Goal: Task Accomplishment & Management: Manage account settings

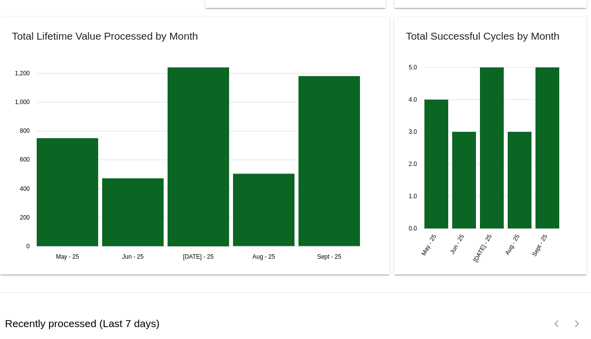
scroll to position [1379, 0]
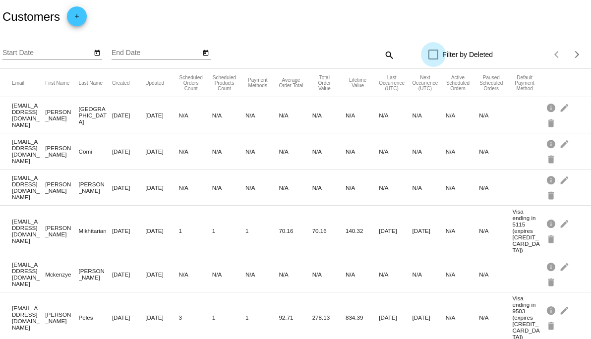
click at [433, 54] on label "Filter by Deleted" at bounding box center [460, 55] width 64 height 12
click at [433, 59] on input "Filter by Deleted" at bounding box center [433, 59] width 0 height 0
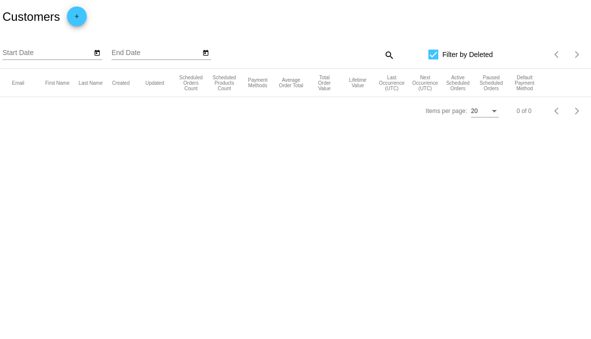
click at [432, 54] on div at bounding box center [433, 55] width 10 height 10
click at [433, 59] on input "Filter by Deleted" at bounding box center [433, 59] width 0 height 0
checkbox input "false"
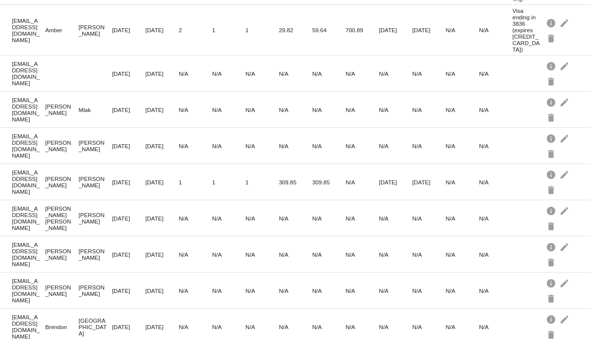
scroll to position [540, 0]
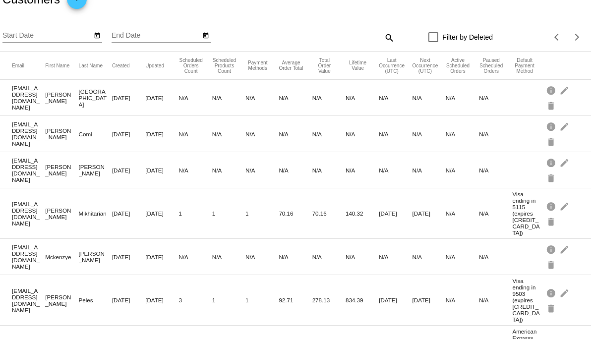
scroll to position [0, 0]
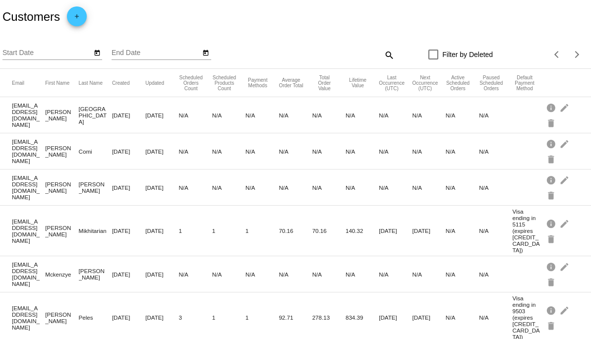
click at [94, 57] on icon "Open calendar" at bounding box center [97, 53] width 7 height 12
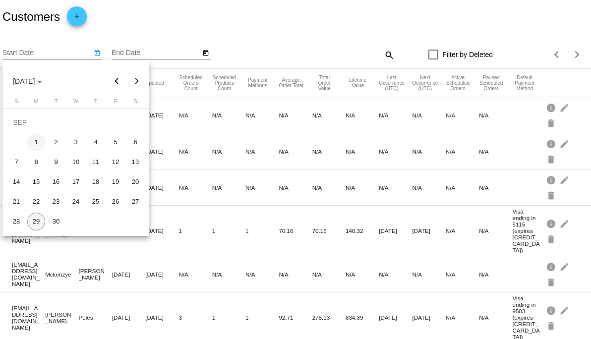
click at [39, 144] on div "1" at bounding box center [36, 142] width 18 height 18
type input "9/1/2025"
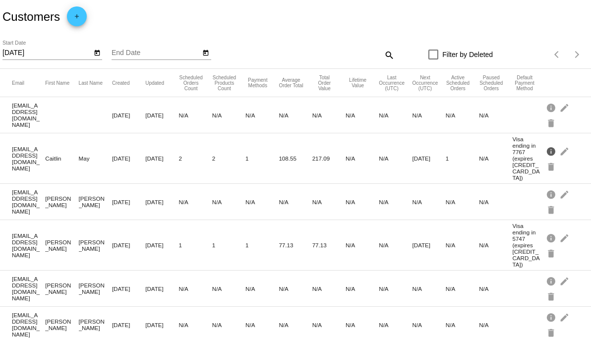
click at [546, 146] on mat-icon "info" at bounding box center [552, 150] width 12 height 15
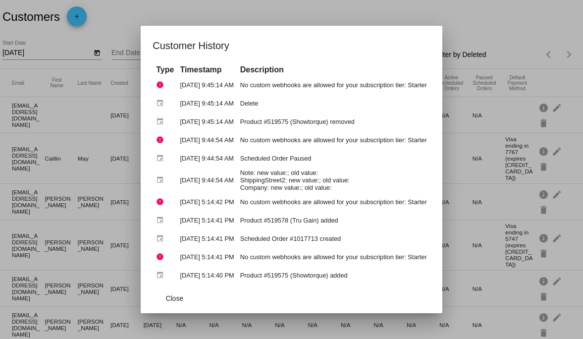
click at [477, 27] on div at bounding box center [291, 169] width 583 height 339
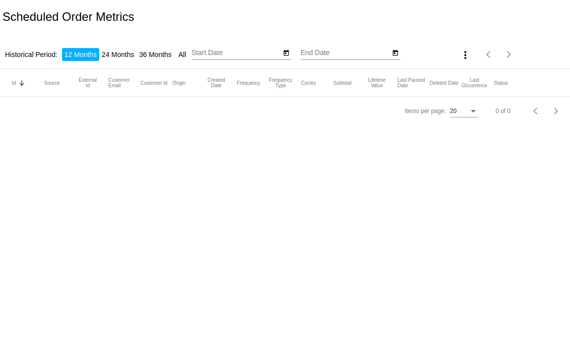
type input "9/29/2024"
type input "9/29/2025"
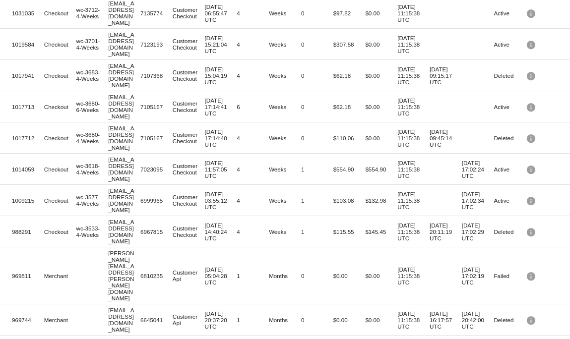
scroll to position [257, 0]
click at [525, 114] on mat-icon "info" at bounding box center [531, 105] width 12 height 15
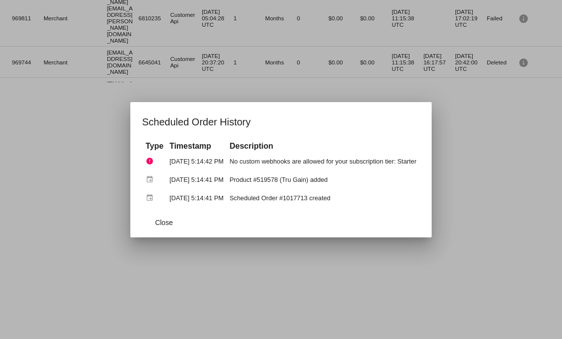
click at [496, 156] on div at bounding box center [281, 169] width 562 height 339
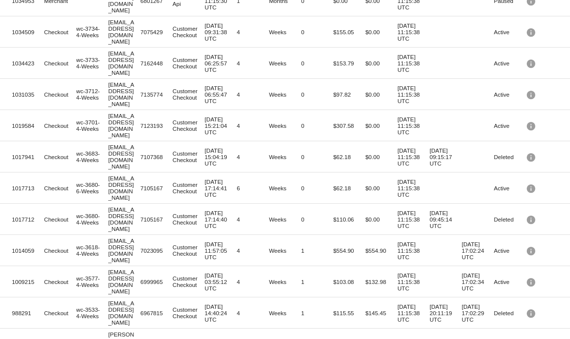
scroll to position [458, 0]
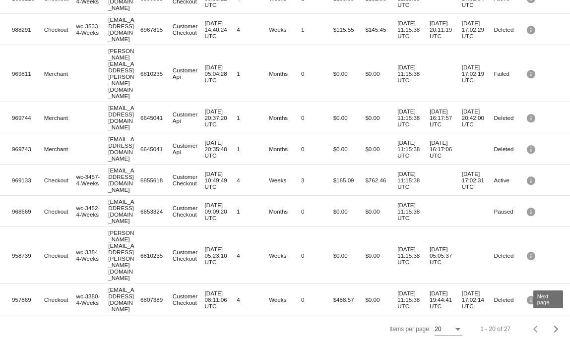
click at [551, 326] on div "Next page" at bounding box center [554, 329] width 7 height 7
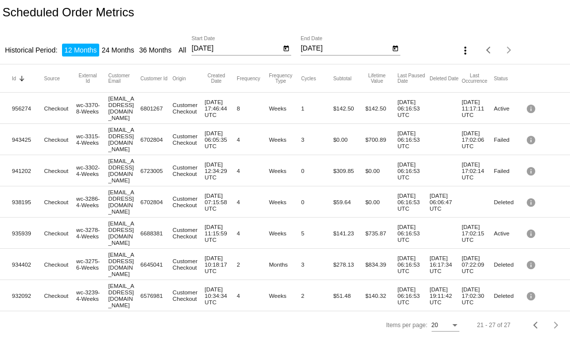
scroll to position [23, 0]
click at [480, 48] on span "Previous page" at bounding box center [489, 50] width 20 height 5
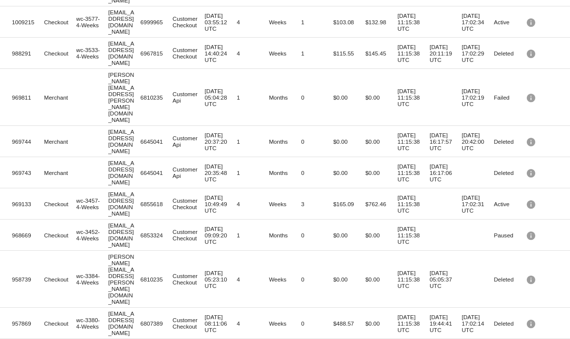
scroll to position [458, 0]
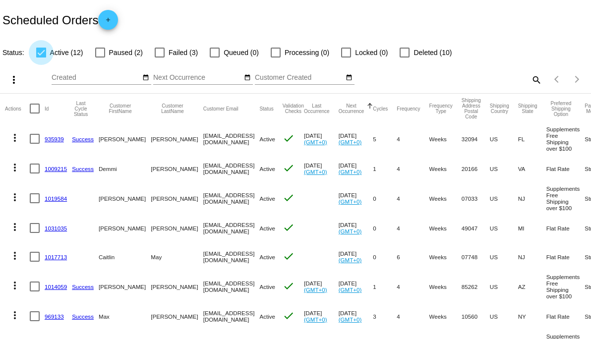
click at [43, 55] on div at bounding box center [41, 53] width 10 height 10
click at [41, 58] on input "Active (12)" at bounding box center [41, 58] width 0 height 0
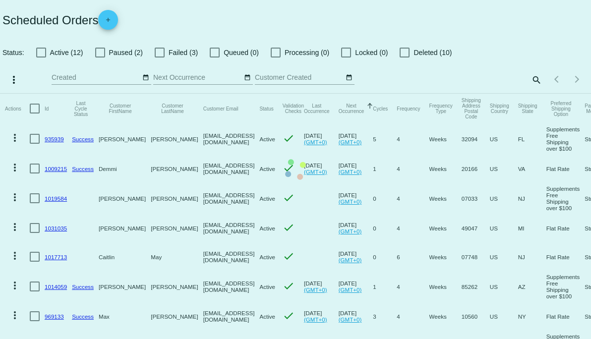
click at [41, 94] on mat-table "Actions Id Last Cycle Status Customer FirstName Customer LastName Customer Emai…" at bounding box center [295, 287] width 591 height 387
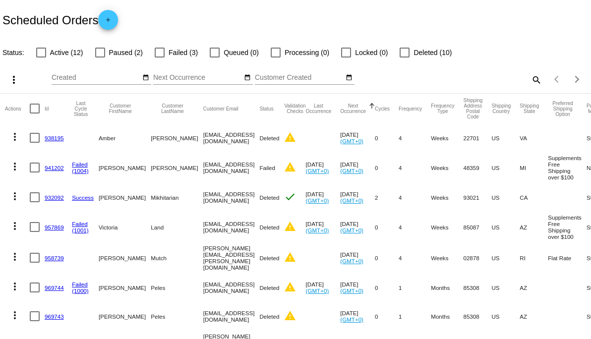
click at [42, 54] on div at bounding box center [41, 53] width 10 height 10
click at [41, 58] on input "Active (12)" at bounding box center [41, 58] width 0 height 0
checkbox input "true"
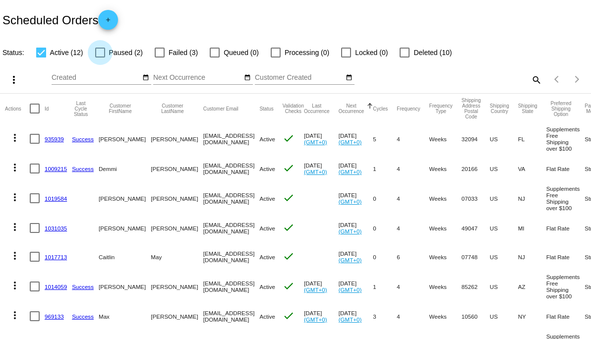
click at [102, 50] on div at bounding box center [100, 53] width 10 height 10
click at [100, 58] on input "Paused (2)" at bounding box center [100, 58] width 0 height 0
checkbox input "true"
click at [43, 94] on mat-table "Actions Id Last Cycle Status Customer FirstName Customer LastName Customer Emai…" at bounding box center [295, 287] width 591 height 387
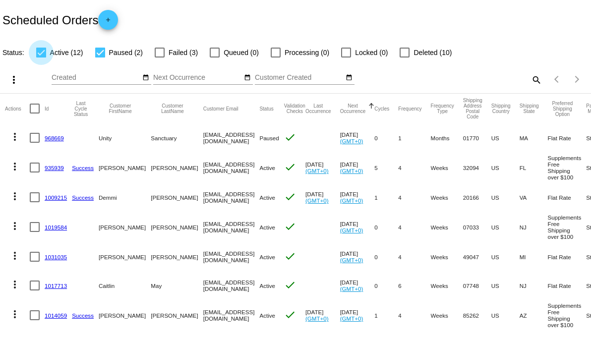
click at [43, 54] on div at bounding box center [41, 53] width 10 height 10
click at [41, 58] on input "Active (12)" at bounding box center [41, 58] width 0 height 0
checkbox input "false"
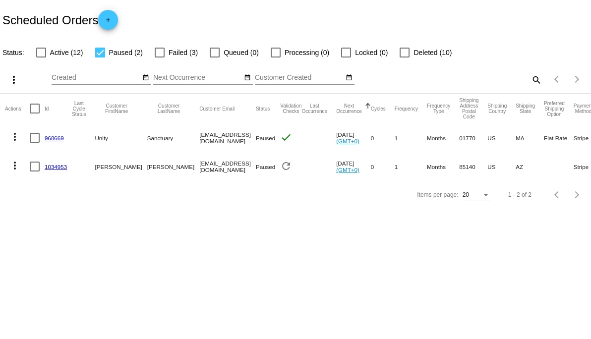
click at [400, 56] on div at bounding box center [405, 53] width 10 height 10
click at [404, 58] on input "Deleted (10)" at bounding box center [404, 58] width 0 height 0
checkbox input "true"
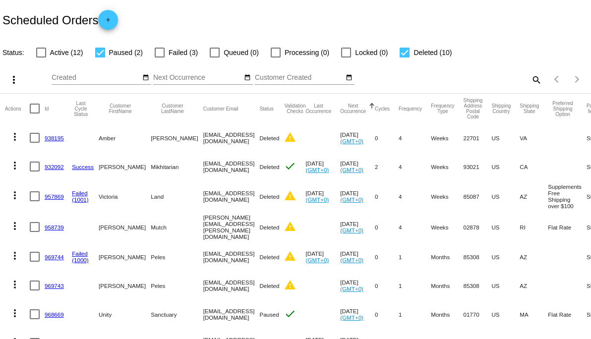
click at [100, 54] on div at bounding box center [100, 53] width 10 height 10
click at [100, 58] on input "Paused (2)" at bounding box center [100, 58] width 0 height 0
checkbox input "false"
click at [400, 52] on div at bounding box center [405, 53] width 10 height 10
click at [404, 58] on input "Deleted (10)" at bounding box center [404, 58] width 0 height 0
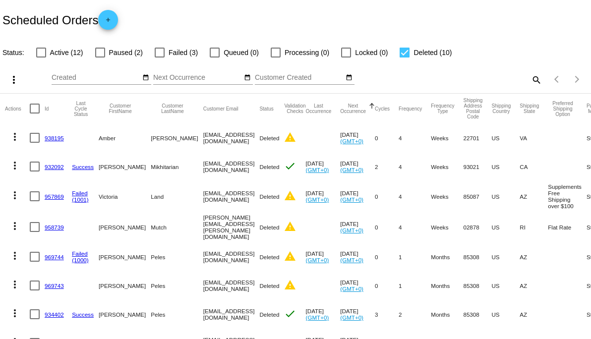
checkbox input "false"
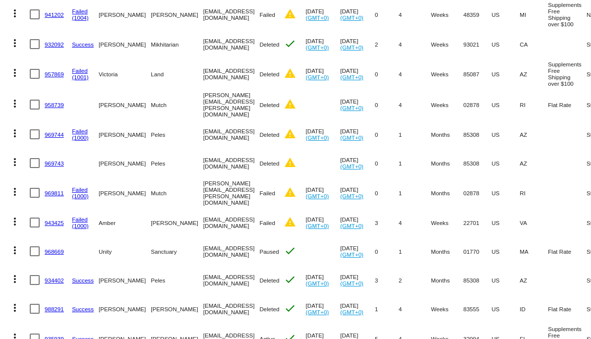
scroll to position [154, 0]
click at [81, 192] on link "Failed" at bounding box center [80, 189] width 16 height 6
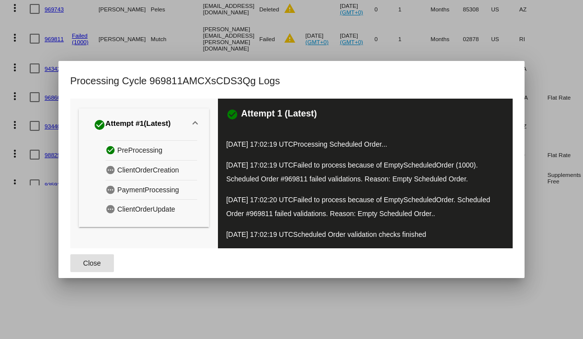
click at [93, 266] on span "Close" at bounding box center [92, 263] width 18 height 8
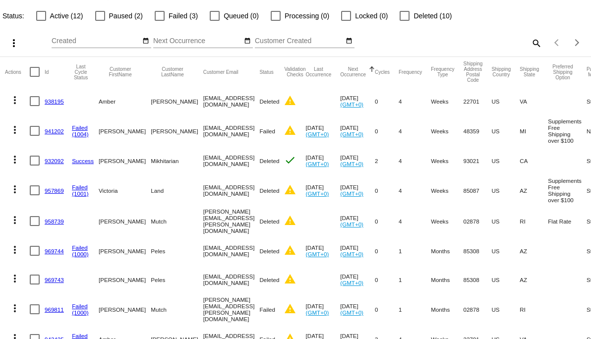
scroll to position [0, 0]
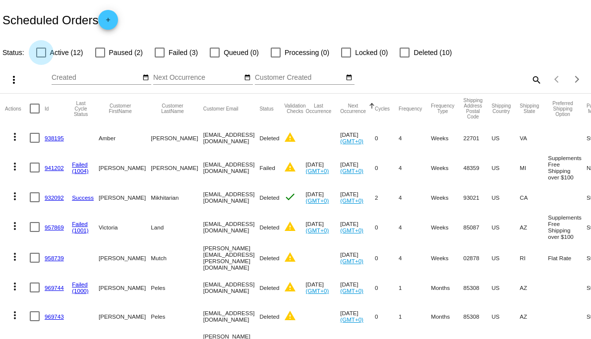
click at [42, 56] on div at bounding box center [41, 53] width 10 height 10
click at [41, 58] on input "Active (12)" at bounding box center [41, 58] width 0 height 0
checkbox input "true"
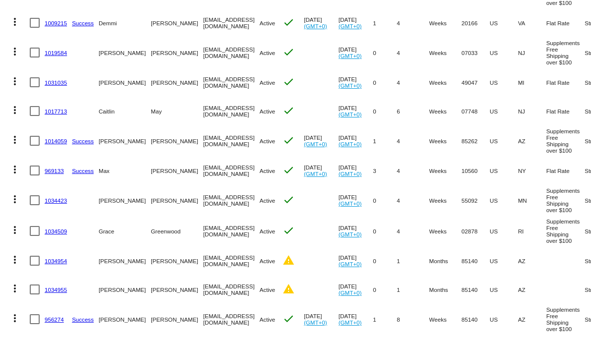
scroll to position [151, 0]
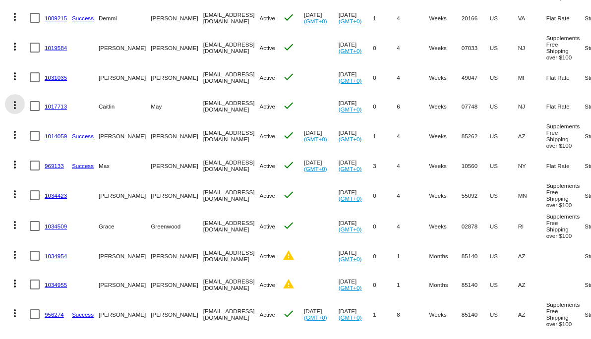
click at [17, 111] on mat-icon "more_vert" at bounding box center [15, 105] width 12 height 12
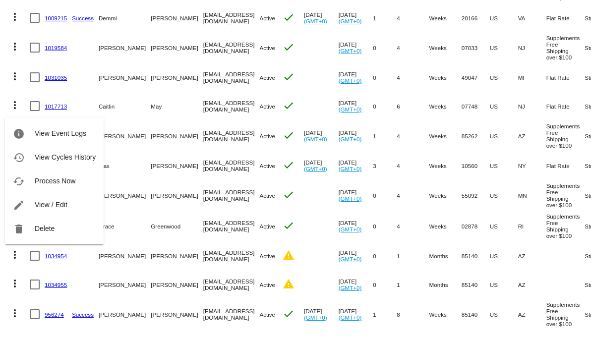
click at [81, 94] on div at bounding box center [295, 169] width 591 height 339
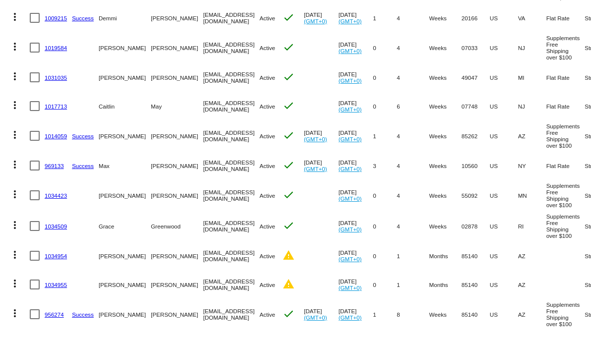
click at [56, 110] on link "1017713" at bounding box center [56, 106] width 22 height 6
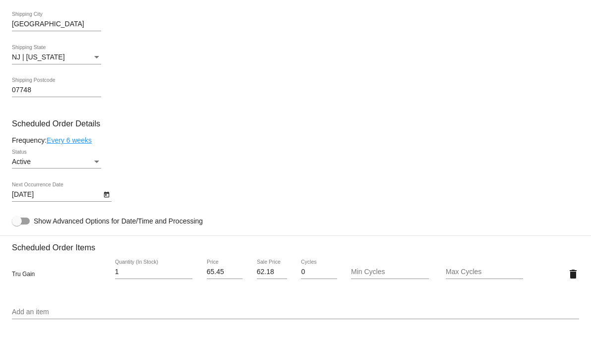
scroll to position [378, 0]
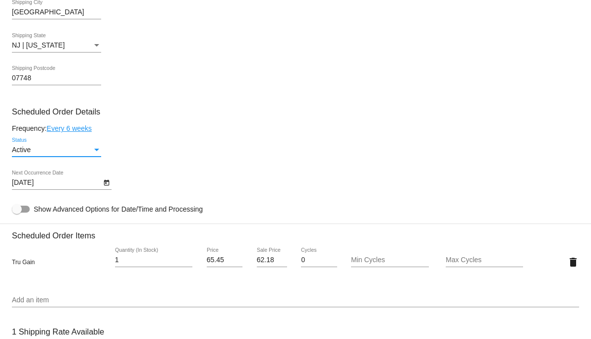
click at [96, 151] on div "Status" at bounding box center [96, 150] width 5 height 2
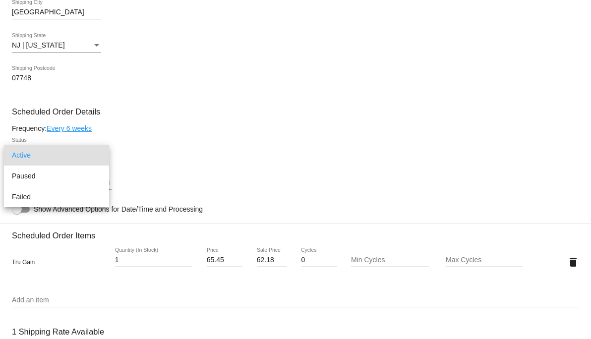
click at [173, 109] on div at bounding box center [295, 169] width 591 height 339
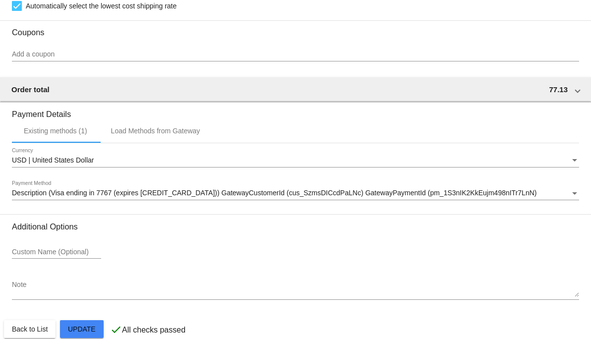
scroll to position [754, 0]
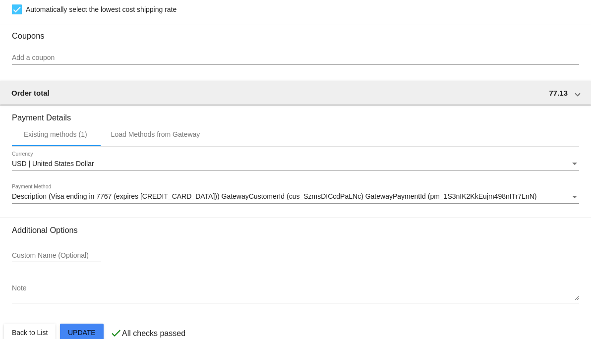
click at [572, 198] on div "Payment Method" at bounding box center [574, 197] width 5 height 2
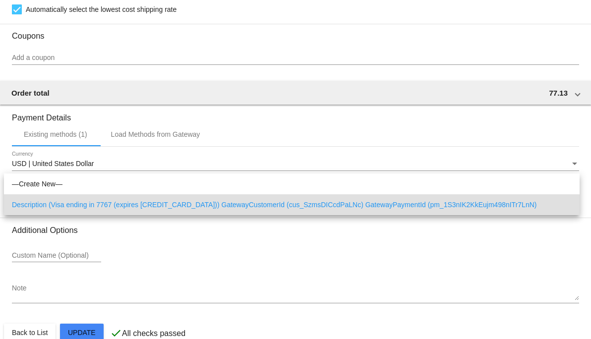
click at [423, 94] on div at bounding box center [295, 169] width 591 height 339
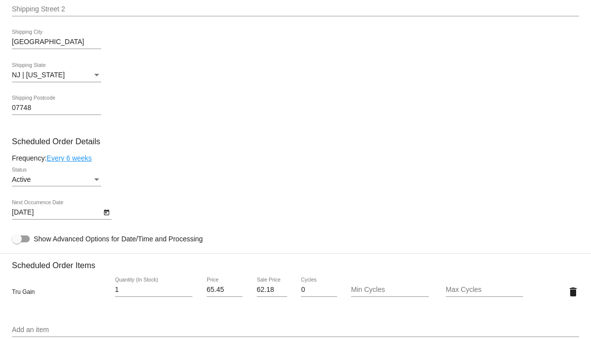
scroll to position [347, 0]
click at [24, 243] on div at bounding box center [21, 239] width 18 height 7
click at [17, 243] on input "Show Advanced Options for Date/Time and Processing" at bounding box center [16, 243] width 0 height 0
checkbox input "true"
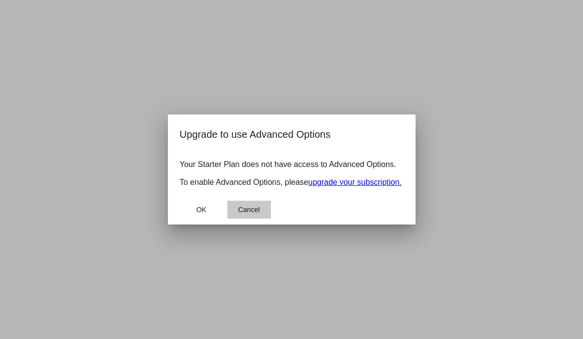
drag, startPoint x: 242, startPoint y: 216, endPoint x: 232, endPoint y: 216, distance: 10.4
click at [236, 216] on button "Cancel" at bounding box center [250, 210] width 44 height 18
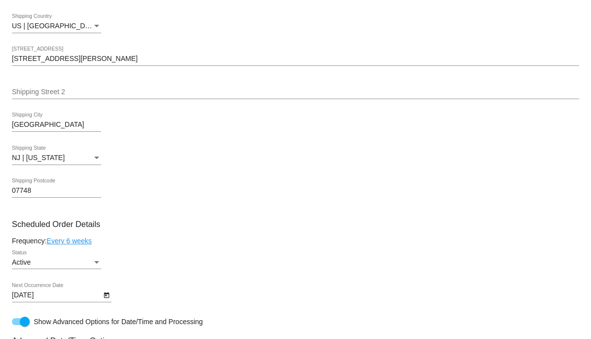
scroll to position [264, 0]
click at [97, 265] on div "Status" at bounding box center [96, 263] width 5 height 2
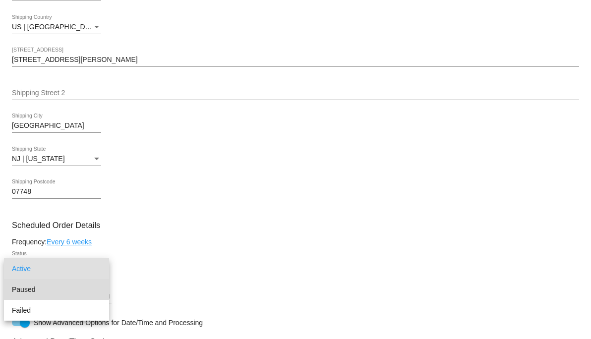
click at [44, 288] on span "Paused" at bounding box center [56, 289] width 89 height 21
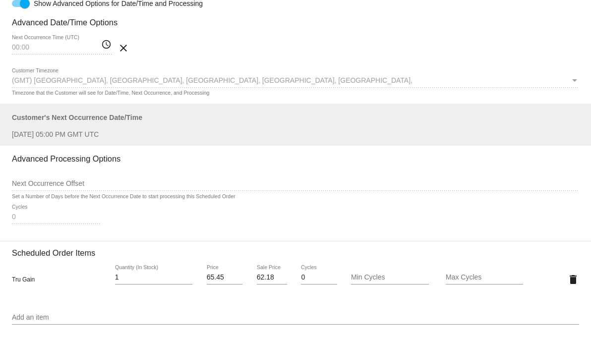
scroll to position [1007, 0]
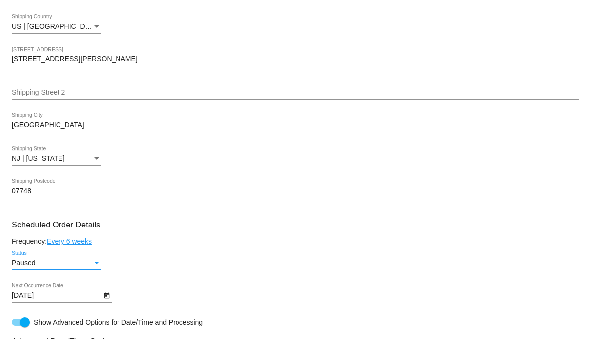
scroll to position [264, 0]
click at [83, 246] on link "Every 6 weeks" at bounding box center [69, 242] width 45 height 8
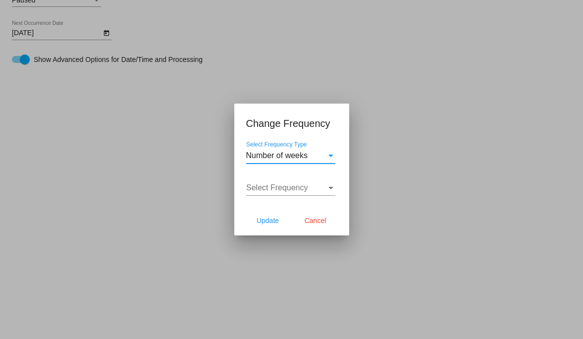
click at [334, 154] on div "Select Frequency Type" at bounding box center [331, 155] width 9 height 9
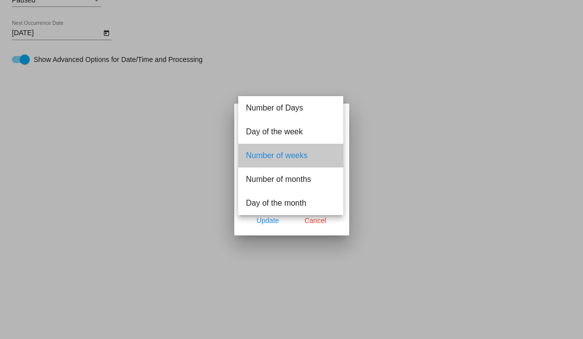
click at [334, 154] on span "Number of weeks" at bounding box center [290, 156] width 89 height 24
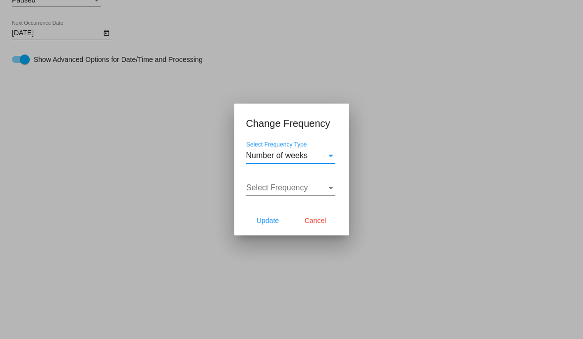
click at [333, 189] on div "Select Frequency" at bounding box center [331, 187] width 9 height 9
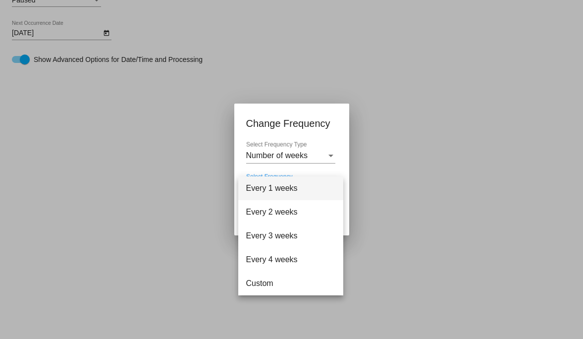
click at [413, 266] on div at bounding box center [291, 169] width 583 height 339
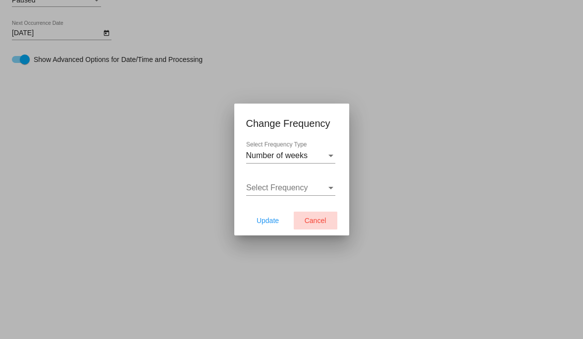
click at [327, 224] on button "Cancel" at bounding box center [316, 221] width 44 height 18
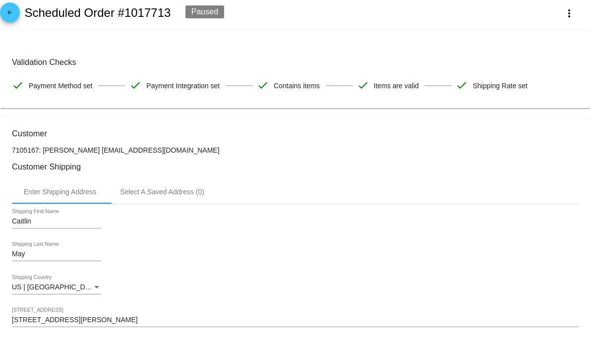
scroll to position [0, 0]
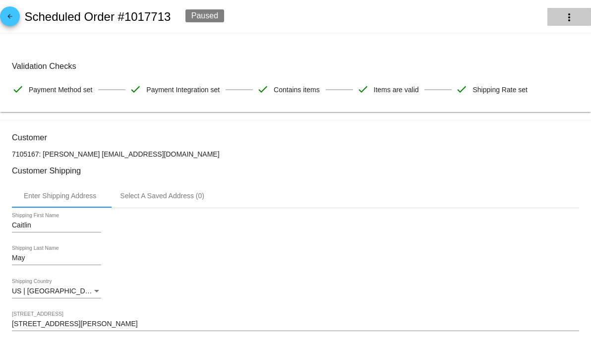
click at [563, 15] on mat-icon "more_vert" at bounding box center [569, 17] width 12 height 12
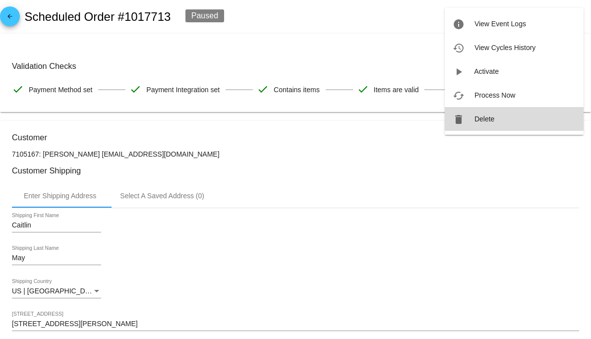
click at [496, 115] on button "delete Delete" at bounding box center [514, 119] width 139 height 24
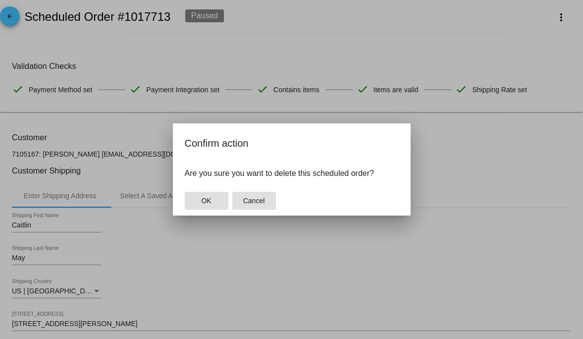
click at [264, 202] on span "Cancel" at bounding box center [254, 201] width 22 height 8
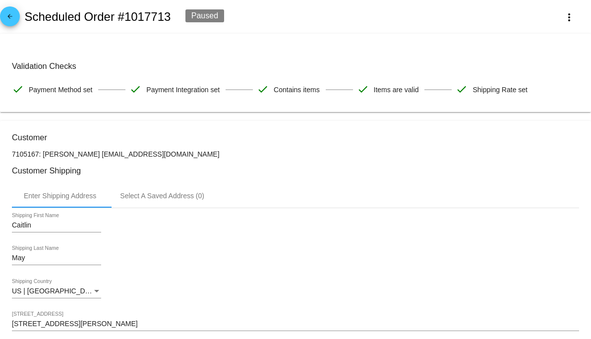
click at [15, 16] on mat-icon "arrow_back" at bounding box center [10, 19] width 12 height 12
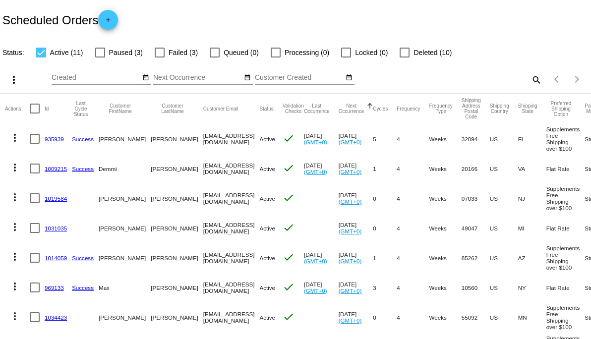
click at [99, 53] on div at bounding box center [100, 53] width 10 height 10
click at [100, 58] on input "Paused (3)" at bounding box center [100, 58] width 0 height 0
checkbox input "true"
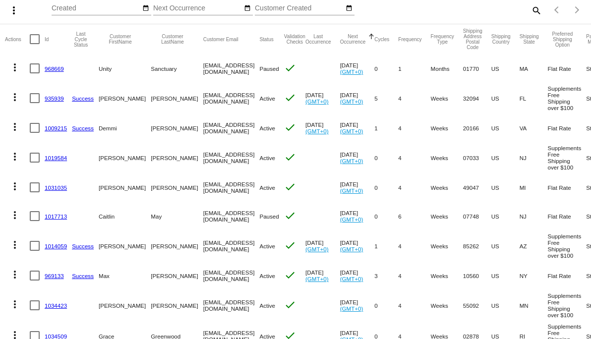
scroll to position [82, 0]
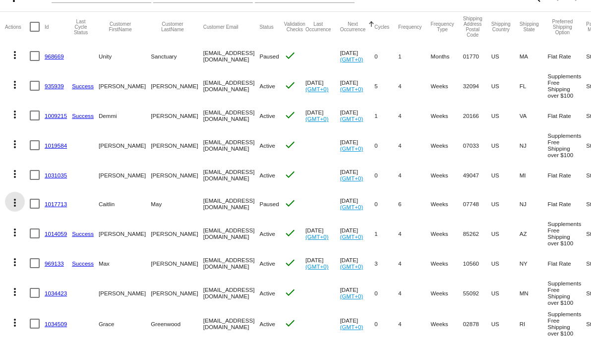
click at [16, 209] on mat-icon "more_vert" at bounding box center [15, 203] width 12 height 12
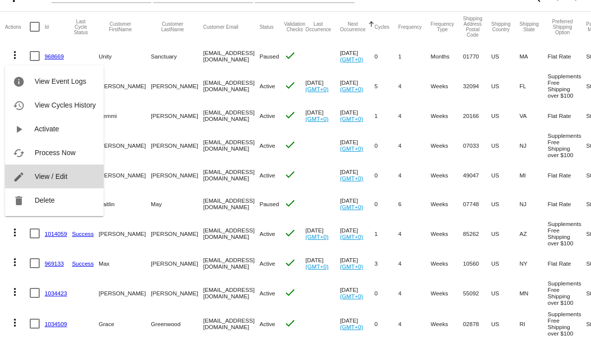
click at [49, 179] on span "View / Edit" at bounding box center [51, 177] width 33 height 8
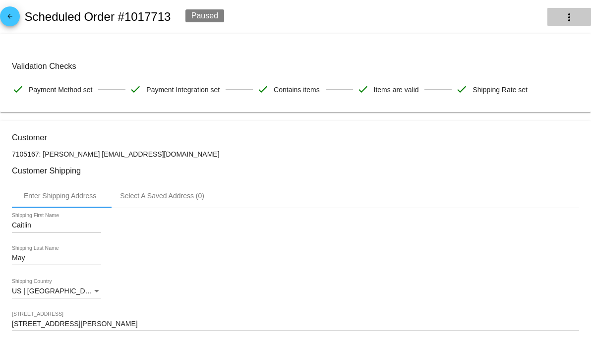
click at [564, 20] on mat-icon "more_vert" at bounding box center [569, 17] width 12 height 12
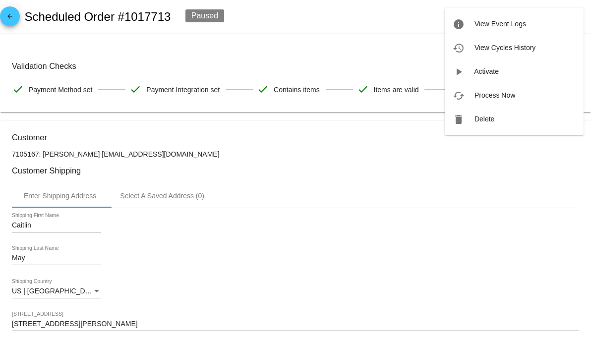
drag, startPoint x: 356, startPoint y: 150, endPoint x: 306, endPoint y: 142, distance: 50.6
click at [355, 150] on div at bounding box center [295, 169] width 591 height 339
